Goal: Find specific page/section: Find specific page/section

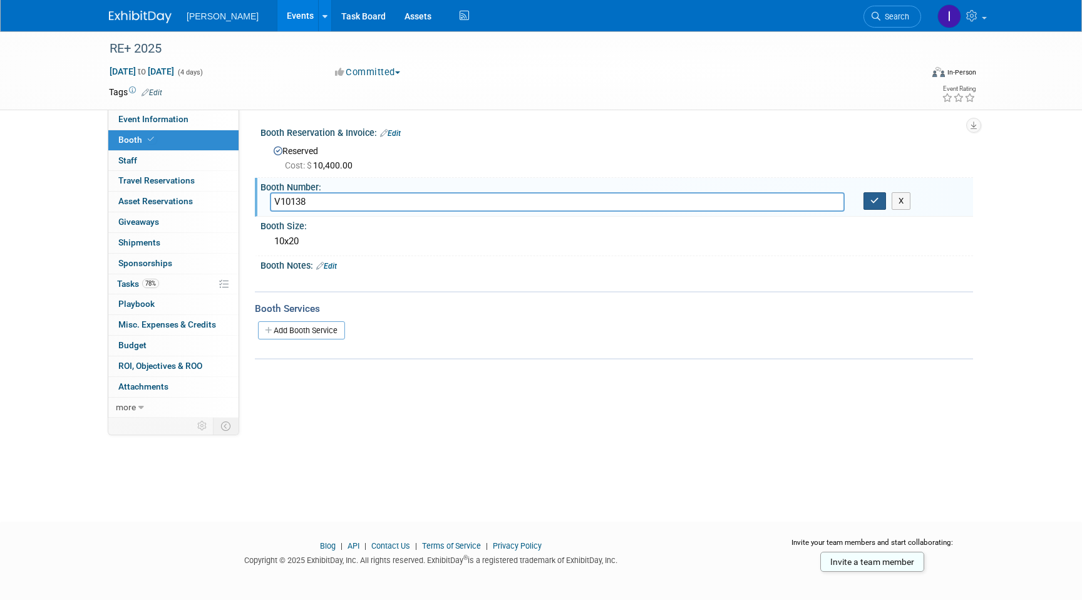
click at [873, 202] on icon "button" at bounding box center [874, 201] width 9 height 8
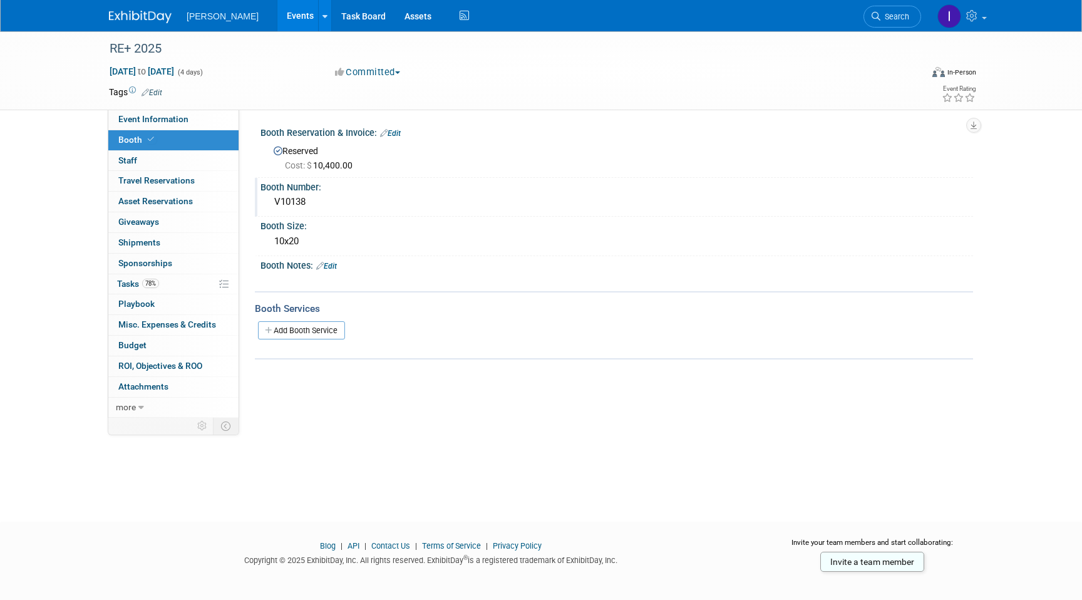
click at [286, 14] on link "Events" at bounding box center [300, 15] width 46 height 31
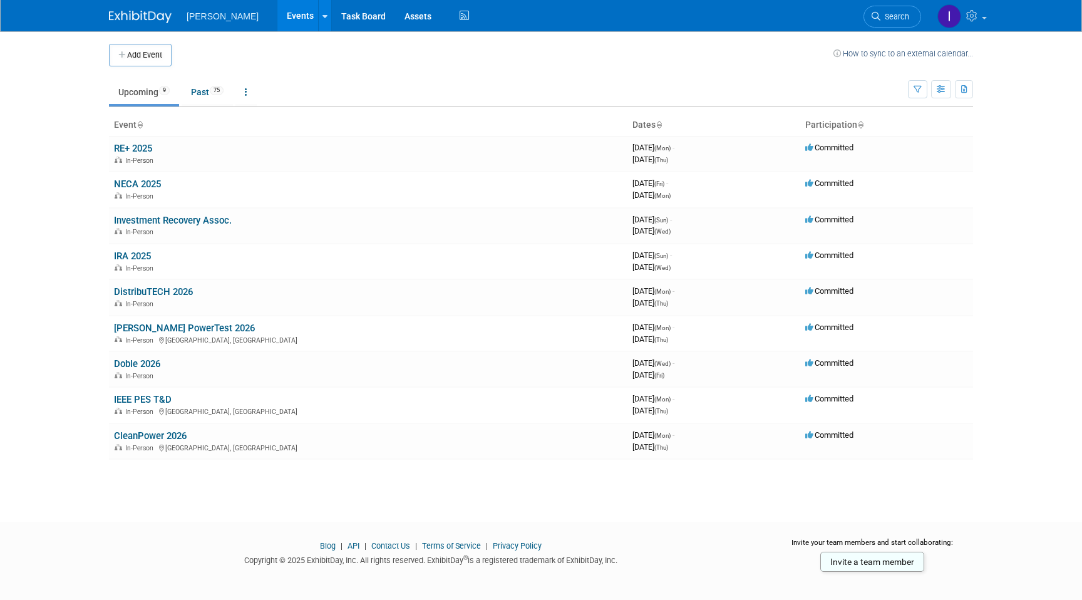
click at [147, 257] on link "IRA 2025" at bounding box center [132, 255] width 37 height 11
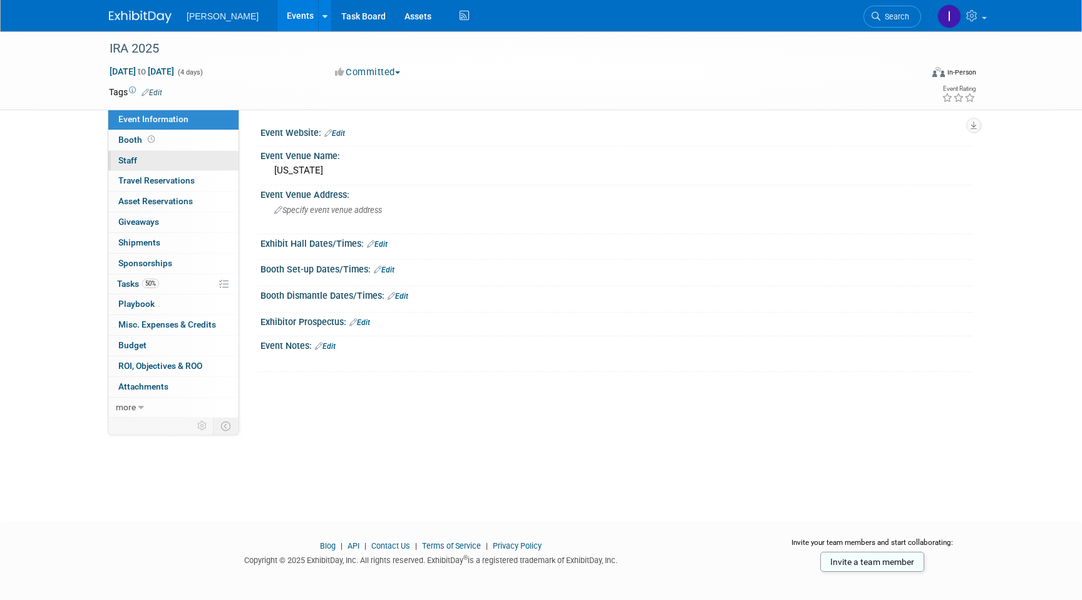
drag, startPoint x: 144, startPoint y: 139, endPoint x: 167, endPoint y: 152, distance: 25.8
click at [145, 139] on span at bounding box center [151, 139] width 12 height 9
